Goal: Task Accomplishment & Management: Manage account settings

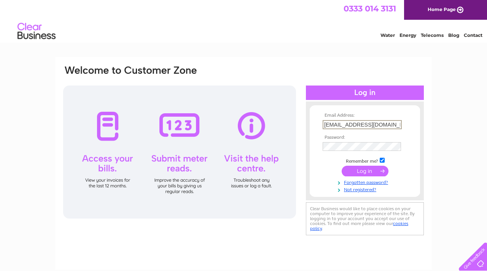
type input "arkan-raof@hotmail.com"
click at [366, 167] on input "submit" at bounding box center [365, 171] width 47 height 11
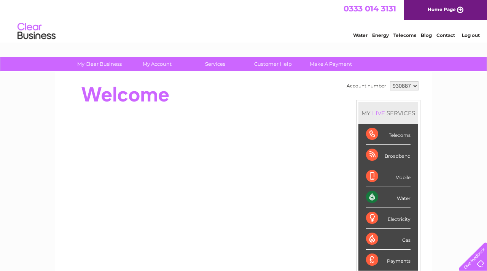
click at [400, 195] on div "Water" at bounding box center [388, 197] width 45 height 21
click at [390, 199] on div "Water" at bounding box center [388, 197] width 45 height 21
click at [369, 194] on li "Water" at bounding box center [388, 197] width 60 height 21
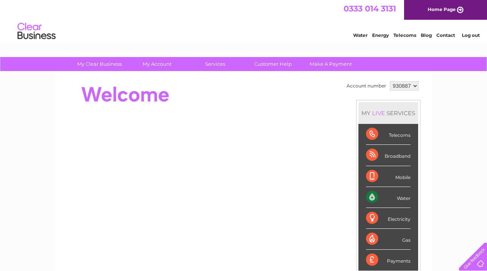
click at [369, 194] on li "Water" at bounding box center [388, 197] width 60 height 21
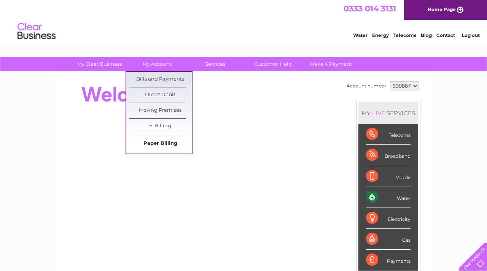
click at [164, 143] on link "Paper Billing" at bounding box center [160, 143] width 63 height 15
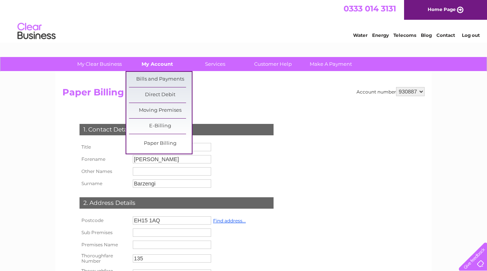
click at [158, 64] on link "My Account" at bounding box center [157, 64] width 63 height 14
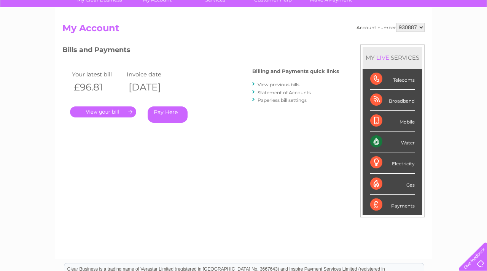
scroll to position [67, 0]
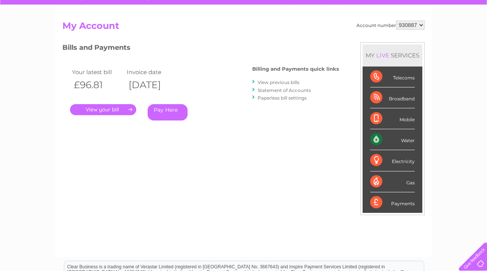
click at [269, 80] on link "View previous bills" at bounding box center [279, 83] width 42 height 6
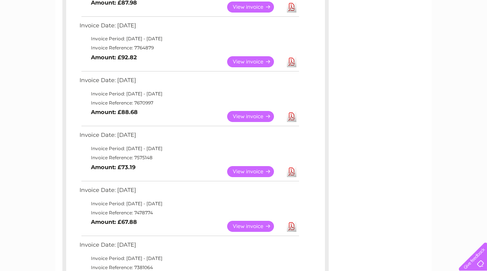
scroll to position [290, 0]
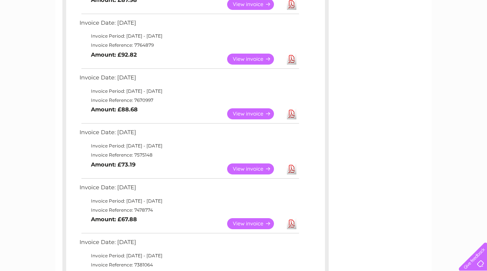
click at [252, 164] on link "View" at bounding box center [255, 169] width 56 height 11
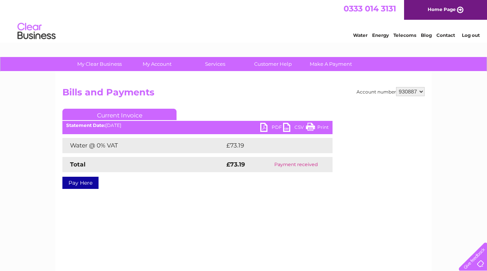
click at [271, 128] on link "PDF" at bounding box center [271, 128] width 23 height 11
click at [424, 1] on link "Home Page" at bounding box center [445, 10] width 83 height 20
